Goal: Browse casually

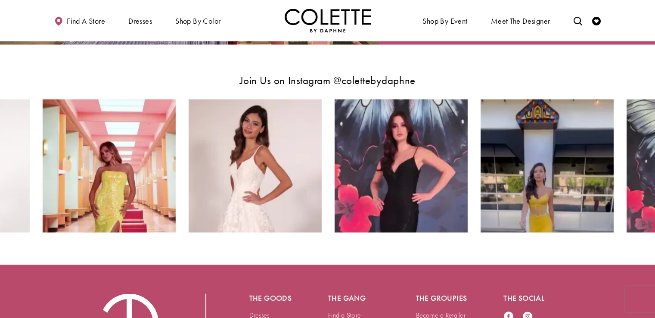
click at [205, 71] on div "Join Us on Instagram @colettebydaphne" at bounding box center [327, 71] width 551 height 55
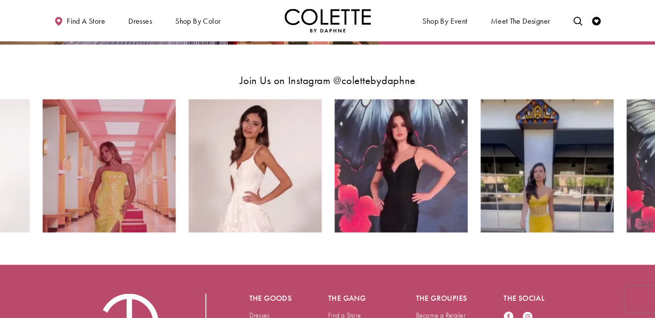
click at [122, 138] on img "Instagram Feed Action #0 - Opens in new tab" at bounding box center [109, 165] width 133 height 133
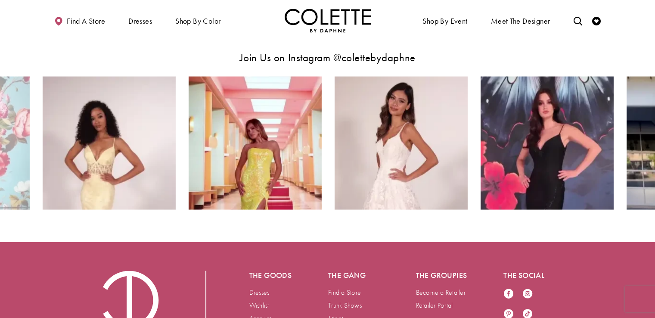
scroll to position [1537, 0]
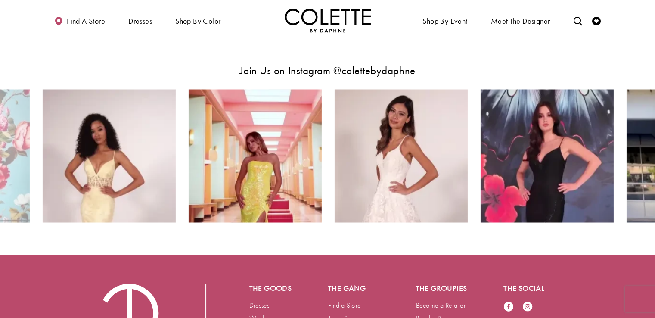
click at [537, 41] on div "Join Us on Instagram @colettebydaphne" at bounding box center [327, 61] width 551 height 55
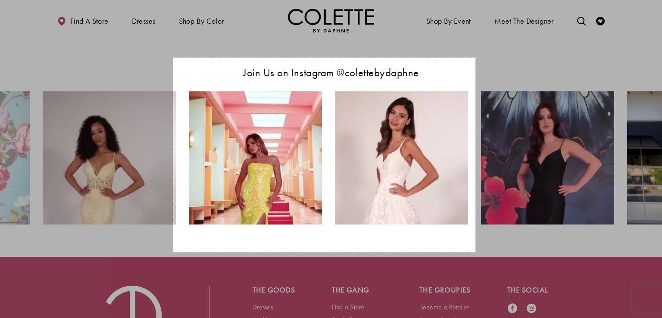
drag, startPoint x: 173, startPoint y: 75, endPoint x: 475, endPoint y: 252, distance: 349.9
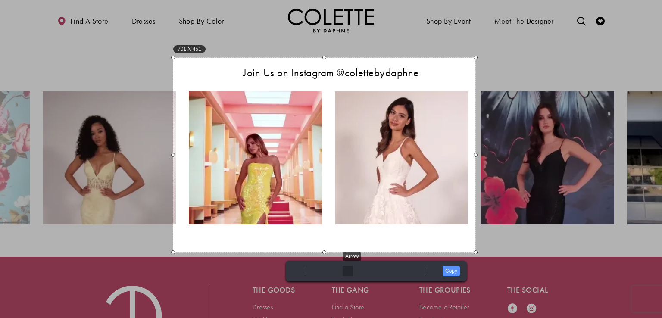
click at [350, 271] on div "Arrow" at bounding box center [348, 271] width 10 height 10
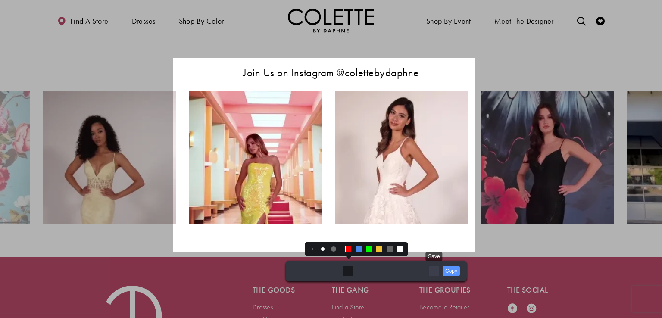
click at [433, 268] on link "Save" at bounding box center [434, 271] width 10 height 10
